Goal: Communication & Community: Answer question/provide support

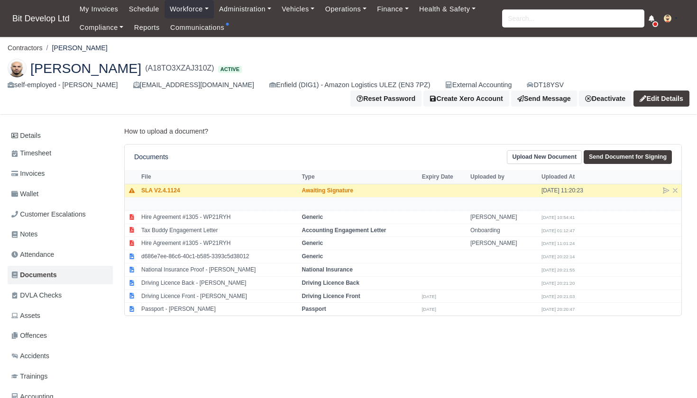
scroll to position [12, 0]
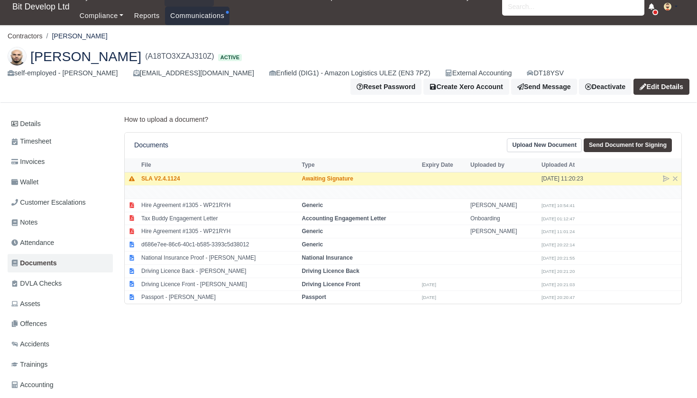
click at [195, 19] on link "Communications" at bounding box center [197, 16] width 65 height 19
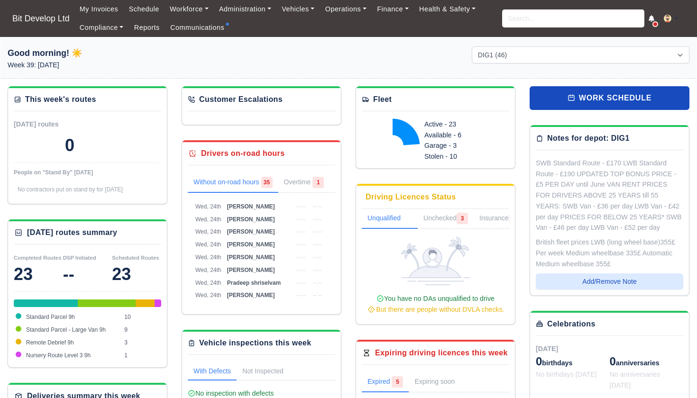
select select "2"
click at [207, 33] on link "Communications" at bounding box center [197, 28] width 65 height 19
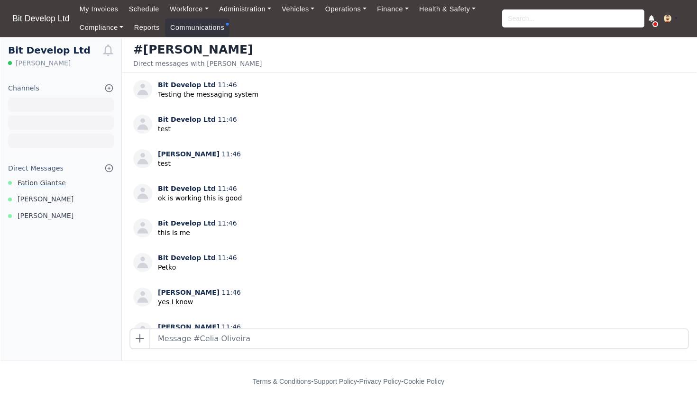
click at [57, 180] on span "Fation Giantse" at bounding box center [42, 183] width 48 height 11
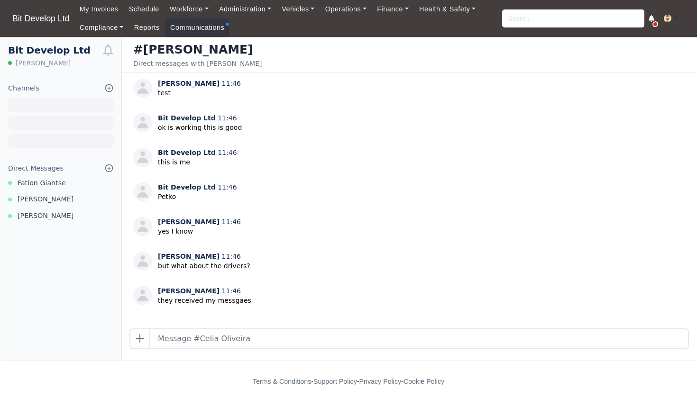
scroll to position [70, 0]
click at [50, 181] on span "Fation Giantse" at bounding box center [42, 183] width 48 height 11
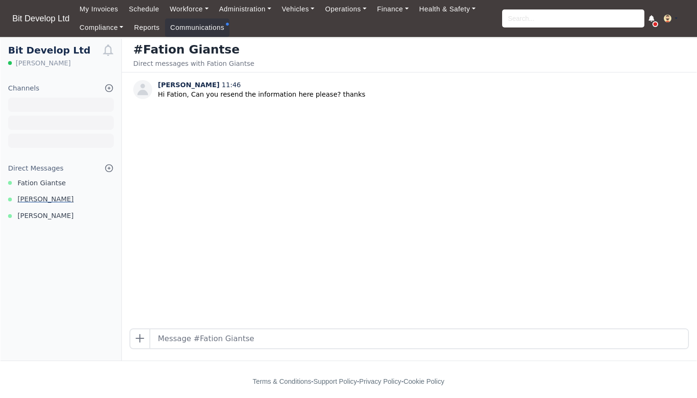
click at [40, 195] on span "[PERSON_NAME]" at bounding box center [46, 199] width 56 height 11
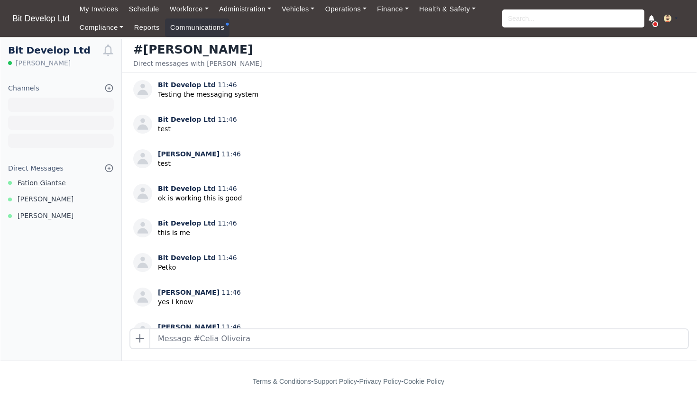
click at [43, 180] on span "Fation Giantse" at bounding box center [42, 183] width 48 height 11
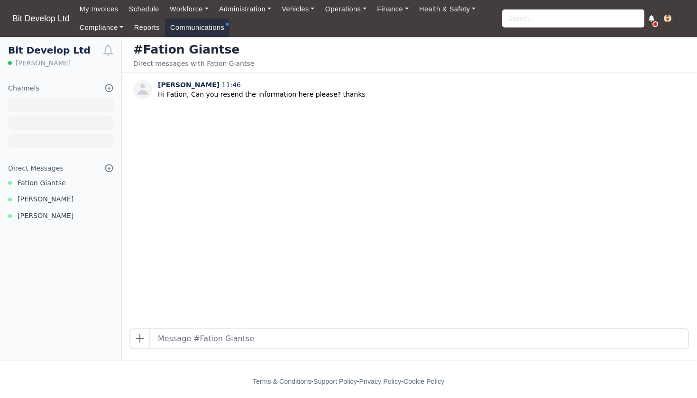
click at [219, 27] on link "Communications" at bounding box center [197, 28] width 65 height 19
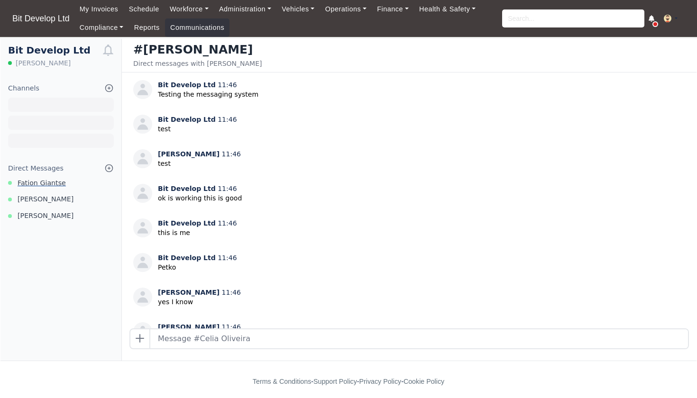
click at [51, 179] on span "Fation Giantse" at bounding box center [42, 183] width 48 height 11
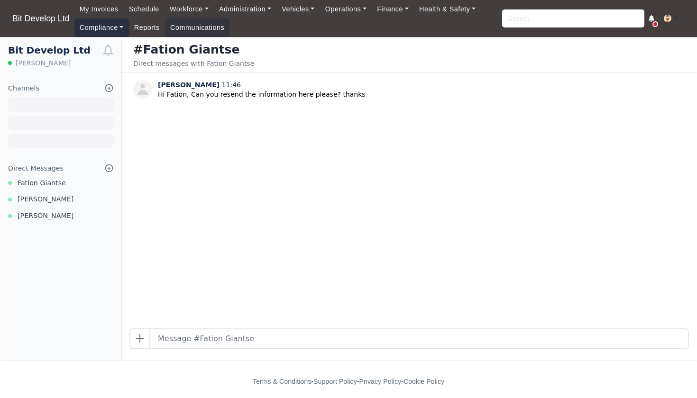
click at [112, 26] on link "Compliance" at bounding box center [101, 28] width 55 height 19
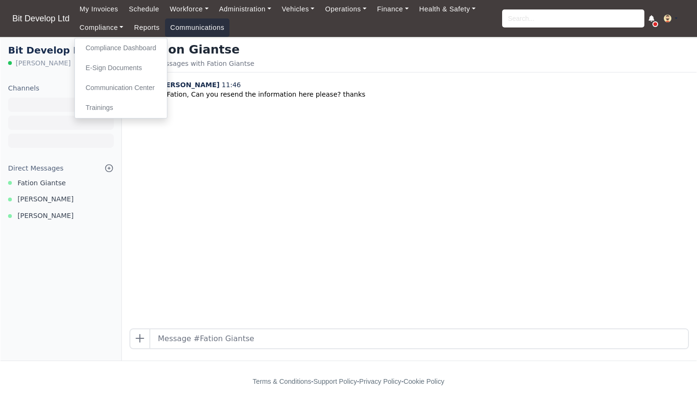
click at [220, 26] on link "Communications" at bounding box center [197, 28] width 65 height 19
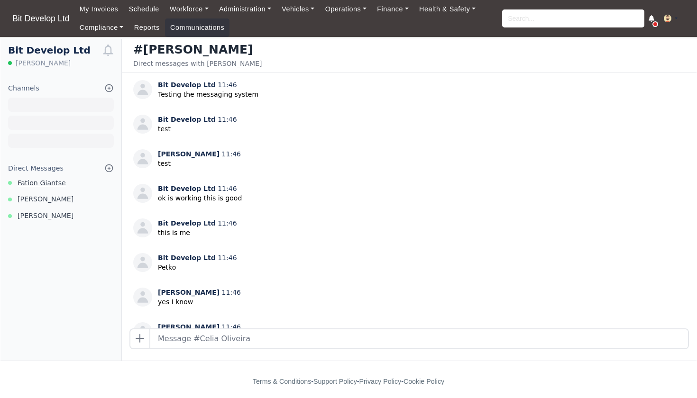
click at [56, 183] on span "Fation Giantse" at bounding box center [42, 183] width 48 height 11
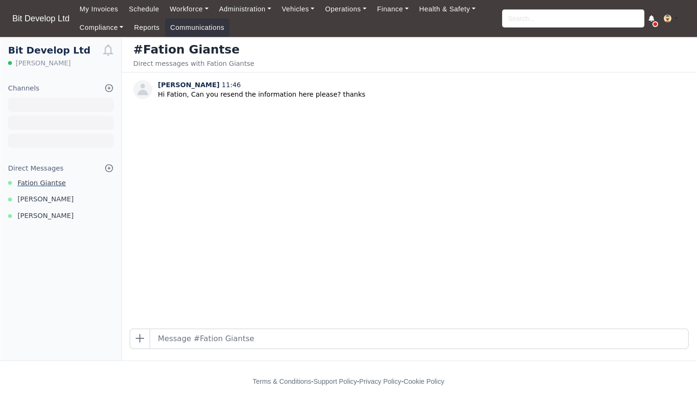
click at [34, 180] on span "Fation Giantse" at bounding box center [42, 183] width 48 height 11
click at [30, 199] on span "[PERSON_NAME]" at bounding box center [46, 199] width 56 height 11
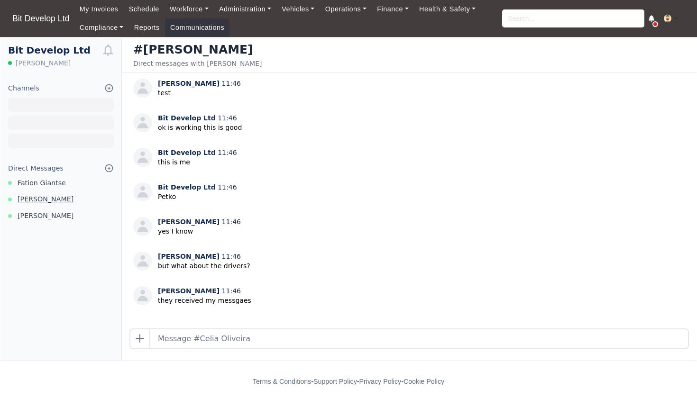
scroll to position [70, 0]
click at [36, 212] on span "[PERSON_NAME]" at bounding box center [46, 216] width 56 height 11
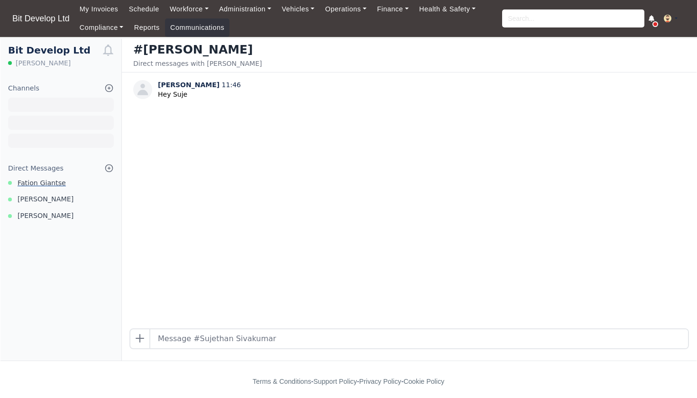
click at [22, 183] on span "Fation Giantse" at bounding box center [42, 183] width 48 height 11
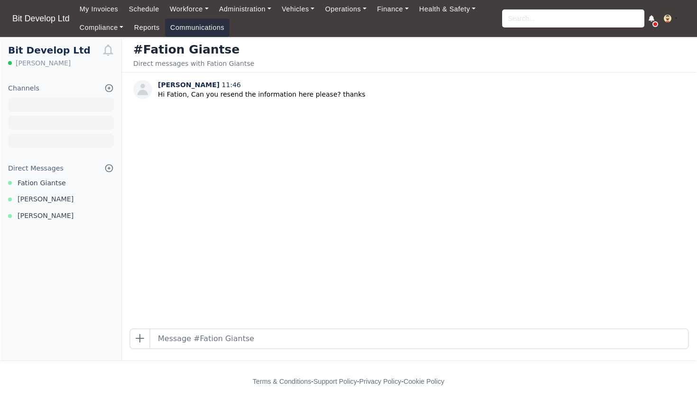
click at [210, 32] on link "Communications" at bounding box center [197, 28] width 65 height 19
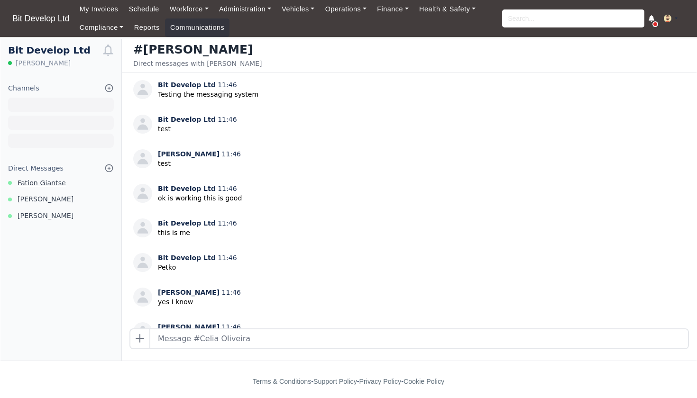
click at [35, 180] on span "Fation Giantse" at bounding box center [42, 183] width 48 height 11
click at [50, 181] on span "Fation Giantse" at bounding box center [42, 183] width 48 height 11
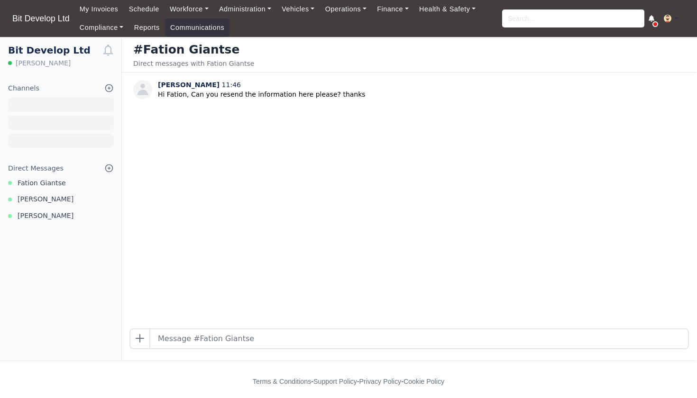
click at [110, 167] on icon at bounding box center [108, 168] width 9 height 9
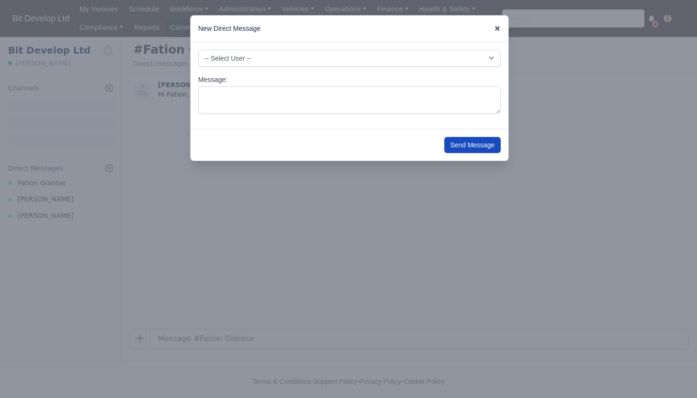
click at [496, 28] on icon at bounding box center [497, 28] width 7 height 7
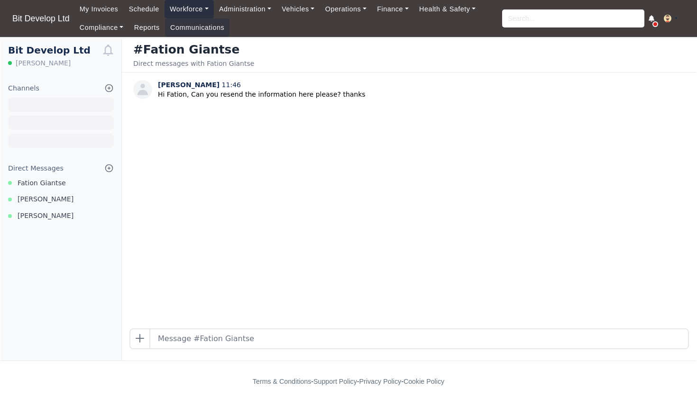
click at [187, 9] on link "Workforce" at bounding box center [189, 9] width 49 height 19
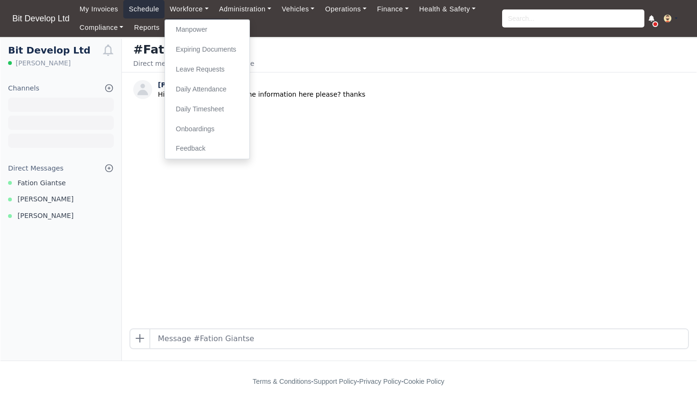
click at [142, 9] on link "Schedule" at bounding box center [143, 9] width 41 height 19
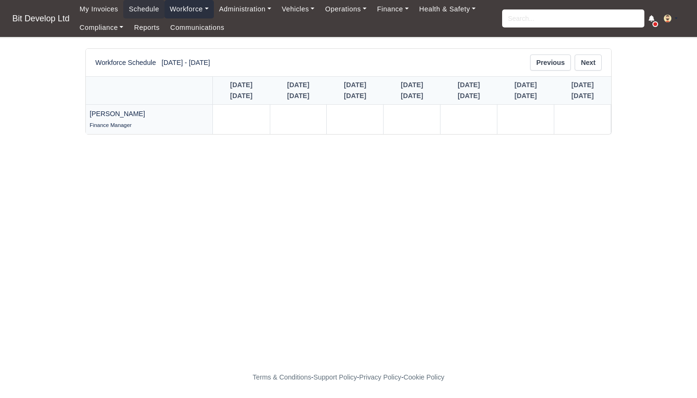
click at [186, 10] on link "Workforce" at bounding box center [189, 9] width 49 height 19
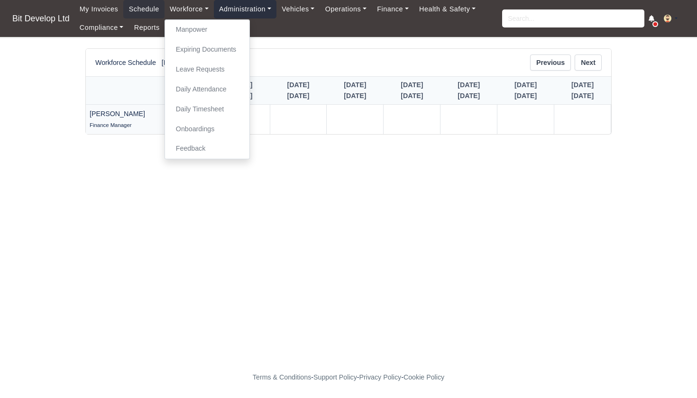
click at [250, 15] on link "Administration" at bounding box center [245, 9] width 63 height 19
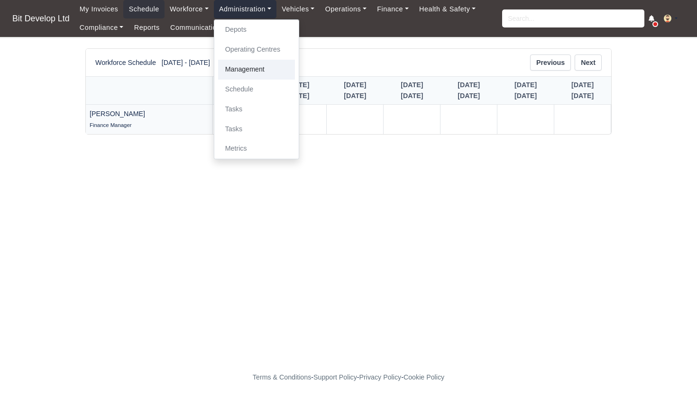
click at [250, 65] on link "Management" at bounding box center [256, 70] width 77 height 20
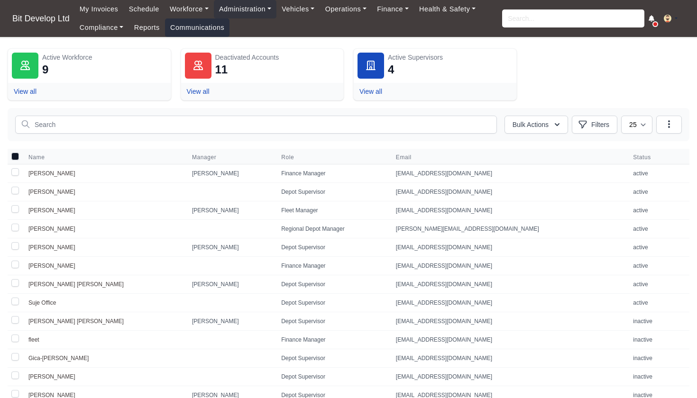
click at [194, 28] on link "Communications" at bounding box center [197, 28] width 65 height 19
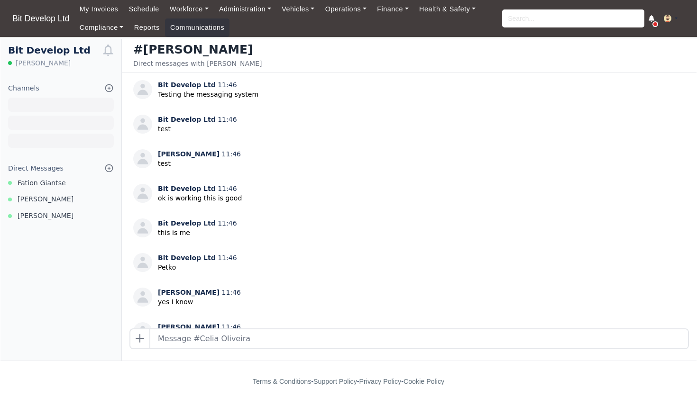
click at [108, 167] on icon at bounding box center [108, 168] width 9 height 9
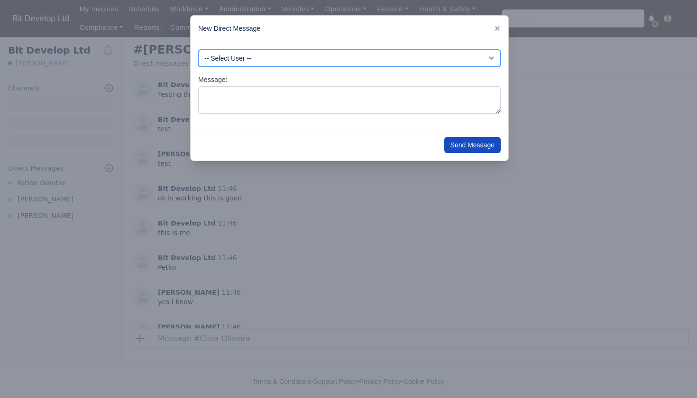
select select "3661"
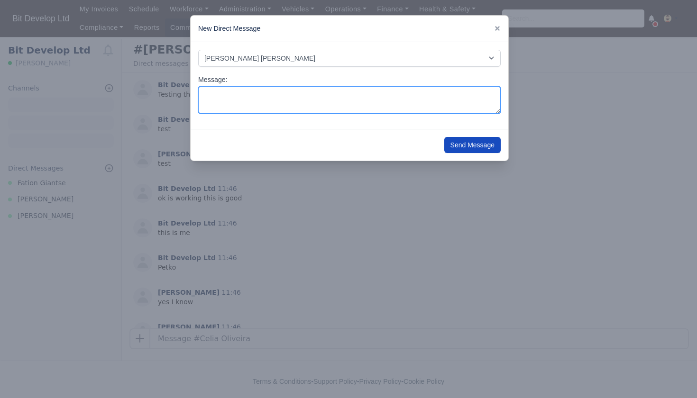
click at [257, 96] on textarea "Message:" at bounding box center [349, 100] width 303 height 28
type textarea "Did you receive this"
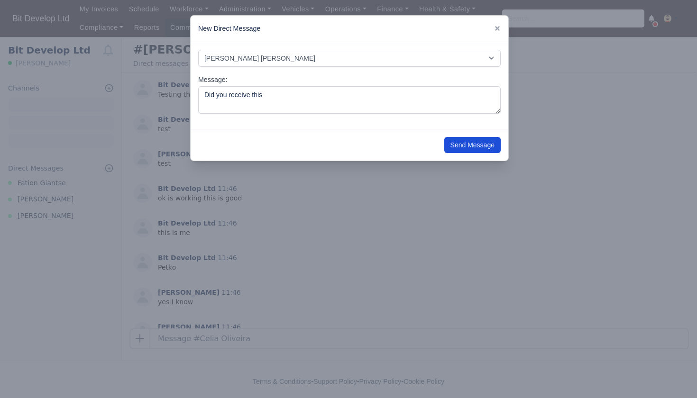
click at [474, 142] on button "Send Message" at bounding box center [473, 145] width 56 height 16
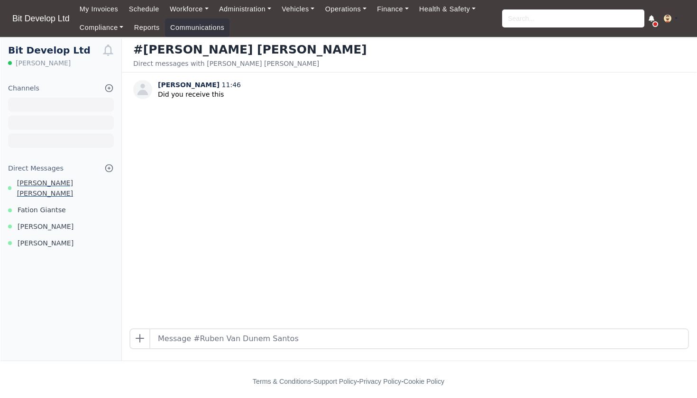
click at [75, 182] on span "Ruben Van Dunem Santos" at bounding box center [65, 189] width 97 height 22
click at [60, 205] on span "Fation Giantse" at bounding box center [42, 210] width 48 height 11
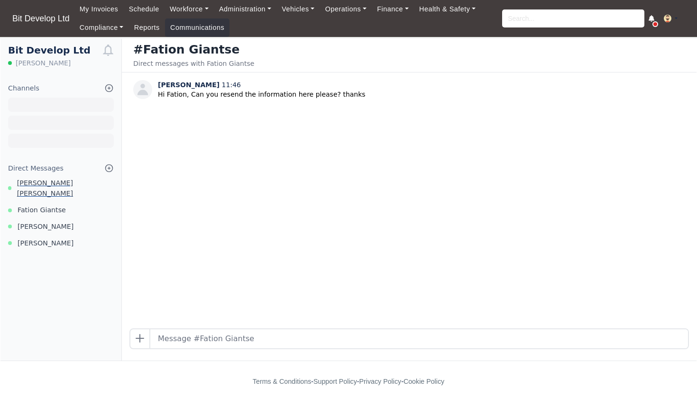
click at [79, 184] on span "Ruben Van Dunem Santos" at bounding box center [65, 189] width 97 height 22
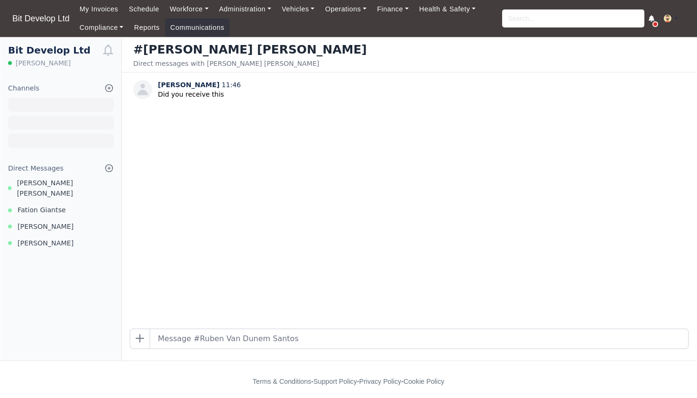
click at [654, 25] on span at bounding box center [656, 24] width 4 height 4
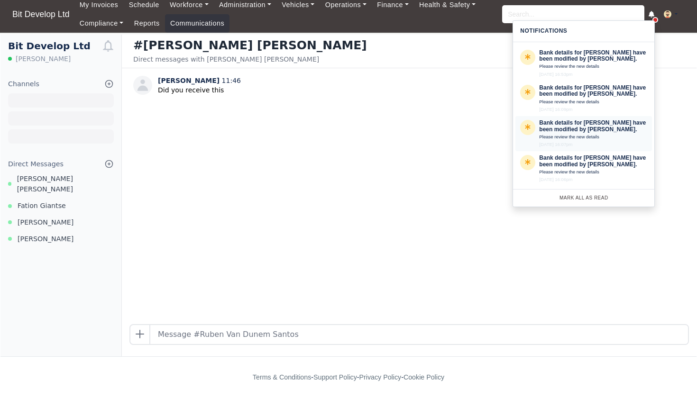
scroll to position [4, 0]
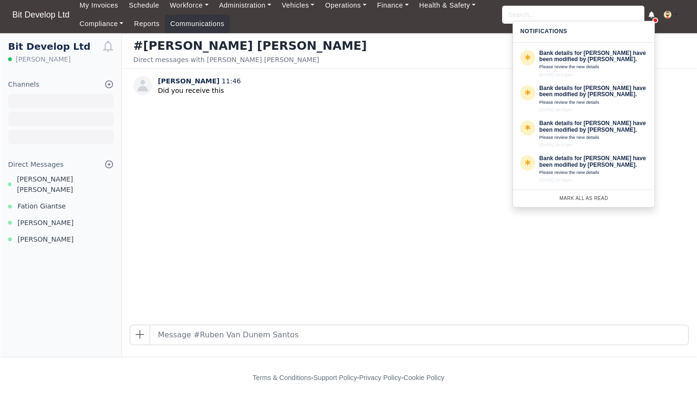
click at [579, 194] on div "Mark all as Read" at bounding box center [583, 199] width 141 height 18
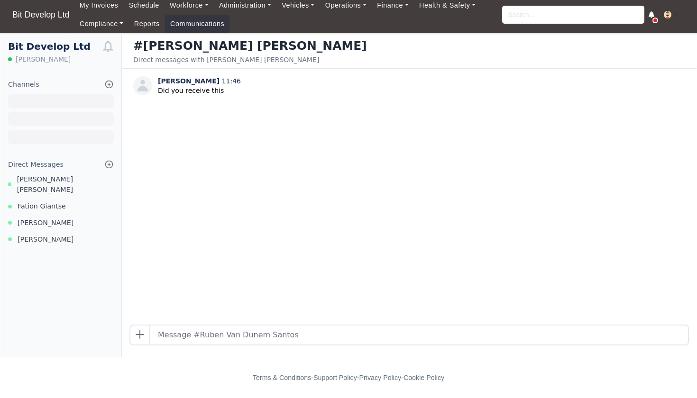
click at [655, 19] on span at bounding box center [656, 21] width 4 height 4
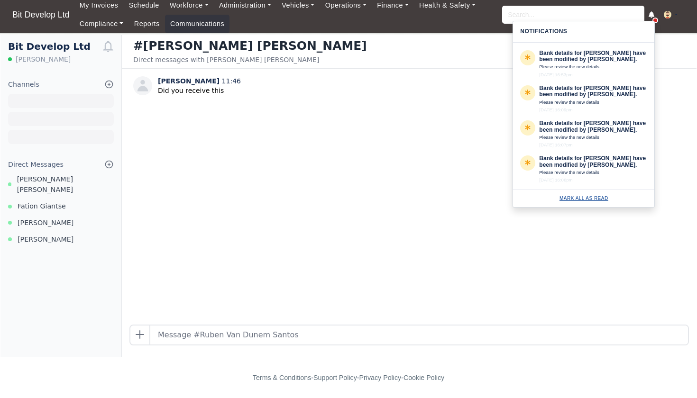
click at [574, 199] on link "Mark all as Read" at bounding box center [584, 198] width 49 height 5
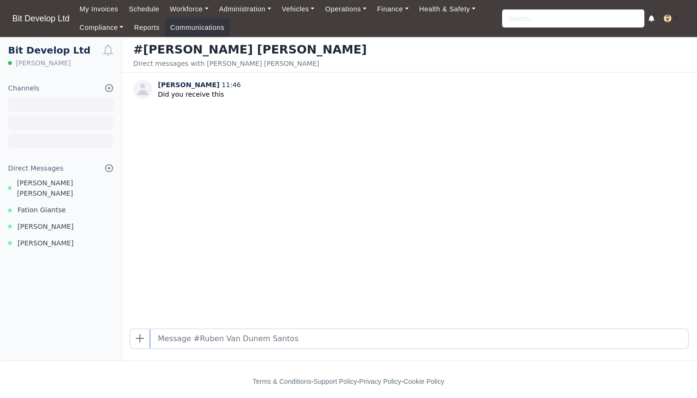
click at [182, 340] on input "text" at bounding box center [419, 339] width 538 height 19
type input "hello"
click at [68, 183] on span "[PERSON_NAME] [PERSON_NAME]" at bounding box center [65, 189] width 97 height 22
click at [47, 222] on span "[PERSON_NAME]" at bounding box center [46, 227] width 56 height 11
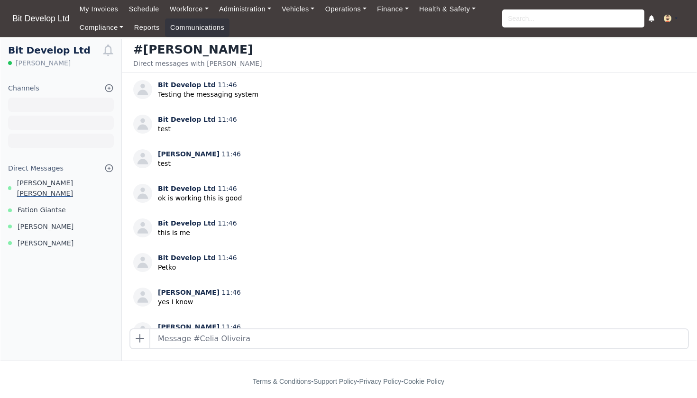
click at [63, 182] on span "[PERSON_NAME] [PERSON_NAME]" at bounding box center [65, 189] width 97 height 22
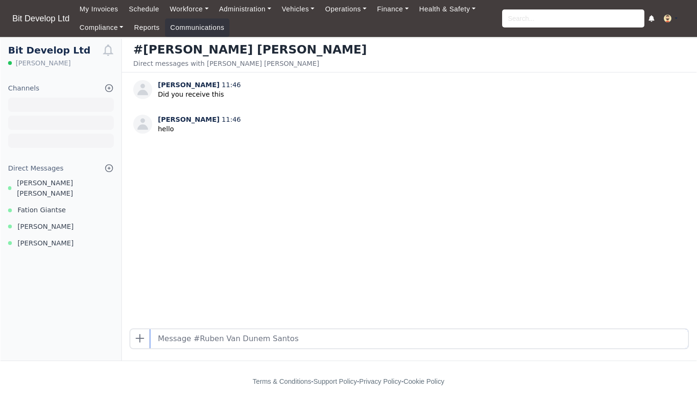
click at [175, 342] on input "text" at bounding box center [419, 339] width 538 height 19
click at [51, 205] on span "Fation Giantse" at bounding box center [42, 210] width 48 height 11
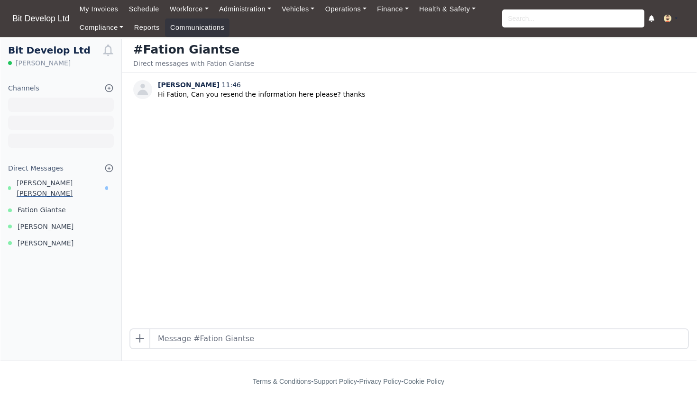
click at [59, 184] on span "[PERSON_NAME] [PERSON_NAME]" at bounding box center [61, 189] width 89 height 22
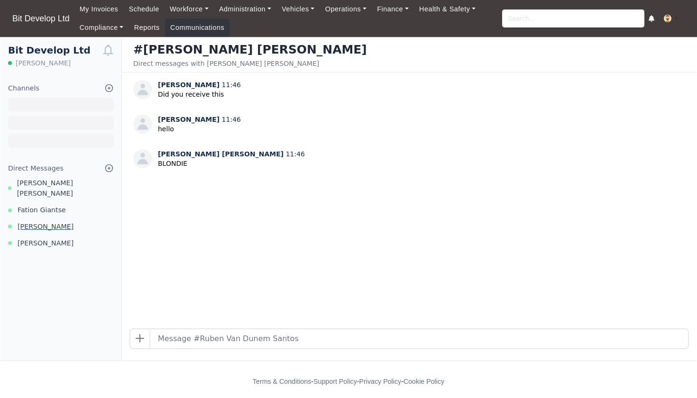
click at [49, 222] on span "[PERSON_NAME]" at bounding box center [46, 227] width 56 height 11
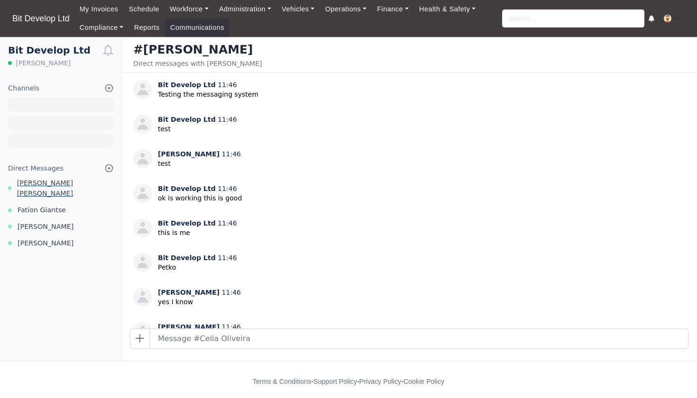
click at [59, 185] on span "[PERSON_NAME] [PERSON_NAME]" at bounding box center [65, 189] width 97 height 22
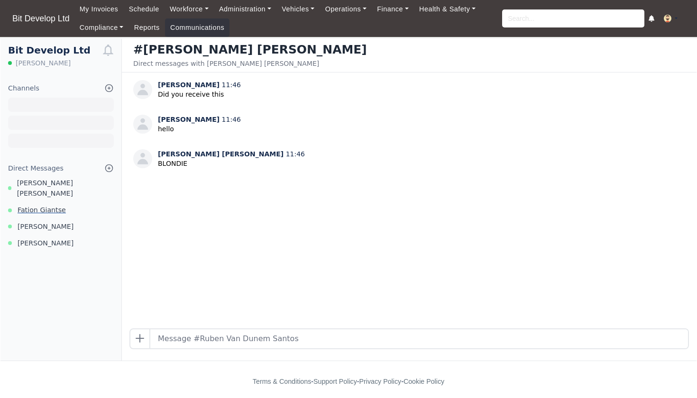
click at [44, 205] on span "Fation Giantse" at bounding box center [42, 210] width 48 height 11
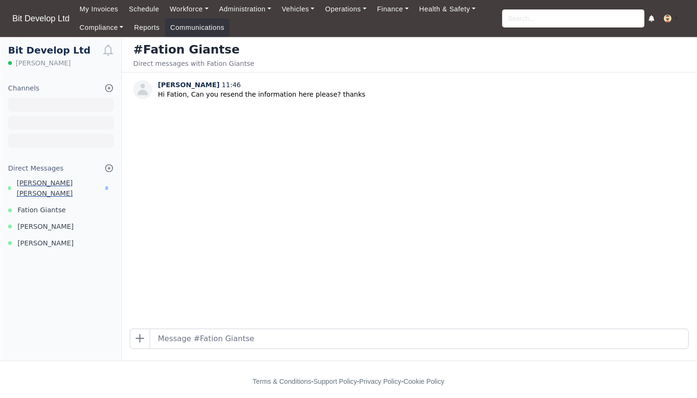
click at [44, 182] on span "[PERSON_NAME] [PERSON_NAME]" at bounding box center [61, 189] width 89 height 22
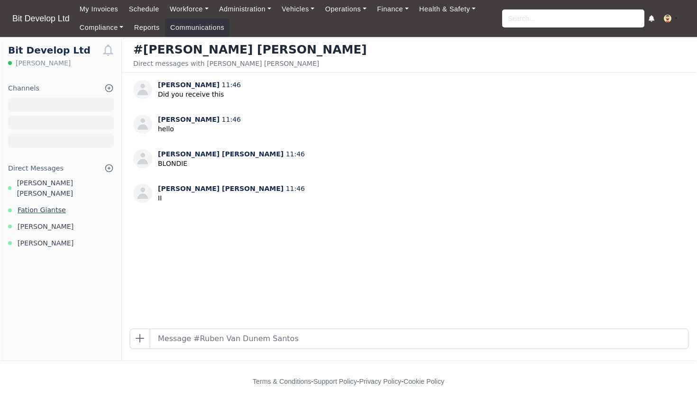
click at [55, 205] on span "Fation Giantse" at bounding box center [42, 210] width 48 height 11
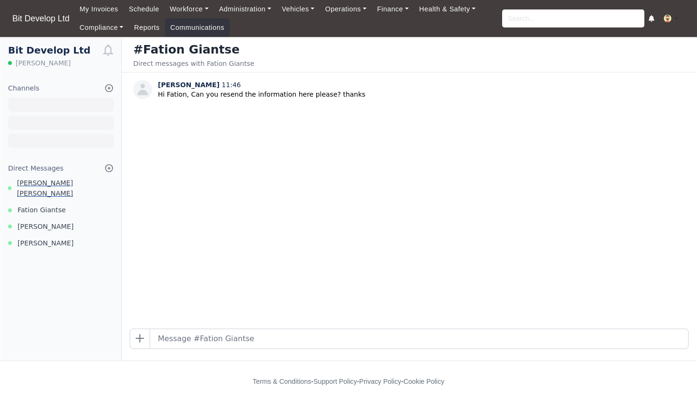
click at [54, 179] on span "[PERSON_NAME] [PERSON_NAME]" at bounding box center [65, 189] width 97 height 22
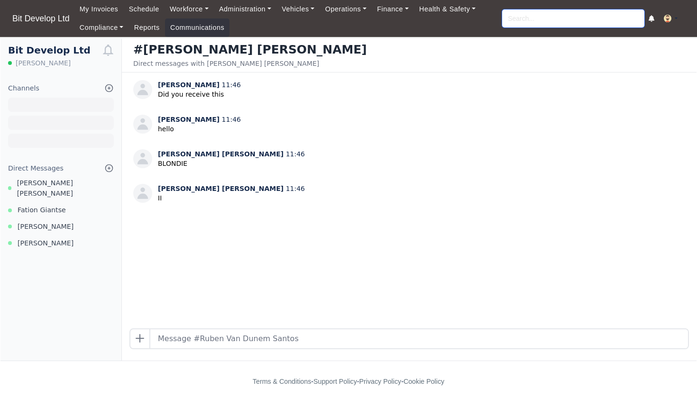
click at [530, 20] on input "search" at bounding box center [573, 18] width 142 height 18
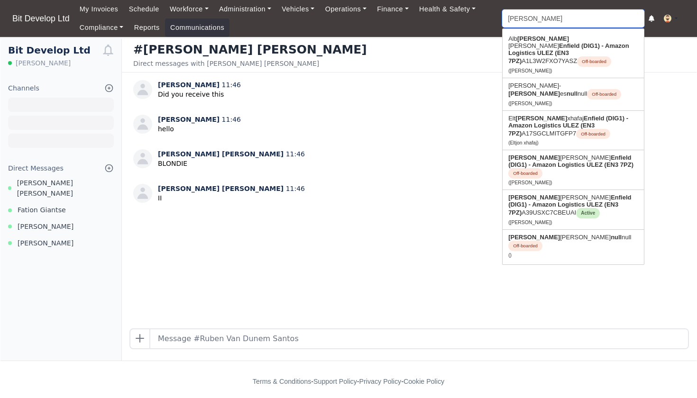
type input "Jon"
drag, startPoint x: 530, startPoint y: 20, endPoint x: 546, endPoint y: 191, distance: 171.5
click at [546, 191] on link "Jon athan Alexander Rodrigues Enfield (DIG1) - Amazon Logistics ULEZ (EN3 7PZ) …" at bounding box center [573, 209] width 141 height 39
type input "Jonathan Alexander Rodrigues"
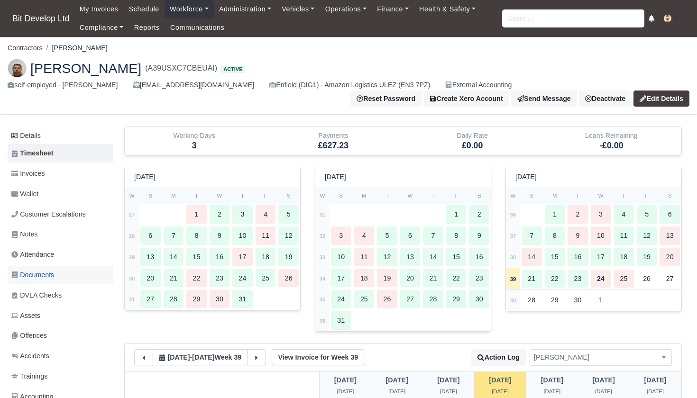
click at [40, 270] on span "Documents" at bounding box center [32, 275] width 43 height 11
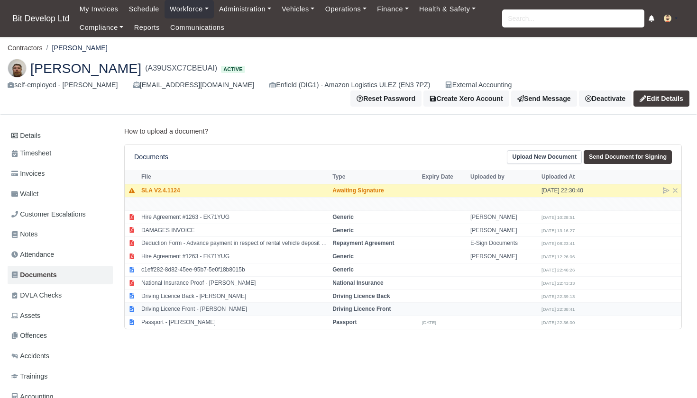
click at [211, 306] on td "Driving Licence Front - [PERSON_NAME]" at bounding box center [234, 309] width 191 height 13
select select "driving-licence-front"
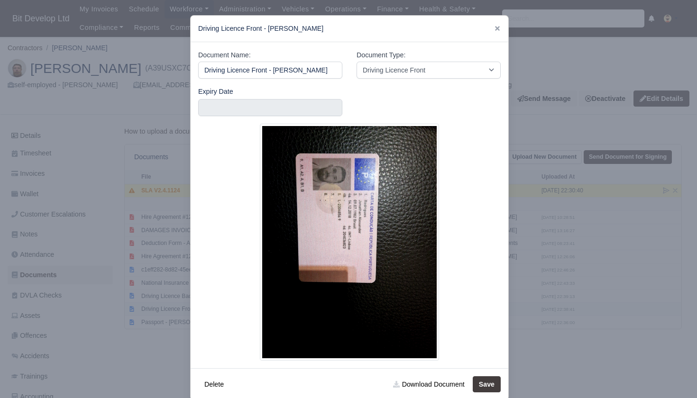
scroll to position [0, 34]
click at [500, 26] on icon at bounding box center [497, 28] width 7 height 7
